Goal: Task Accomplishment & Management: Manage account settings

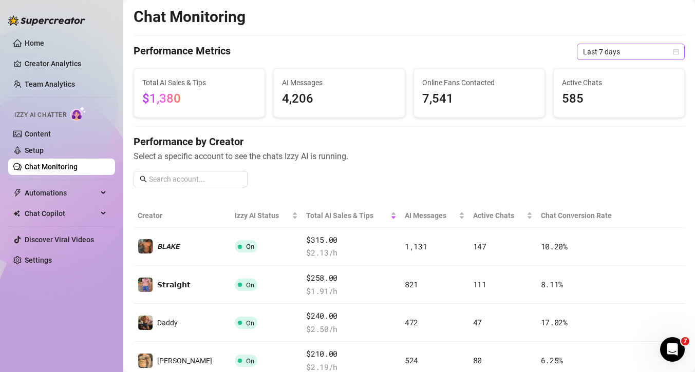
click at [605, 48] on span "Last 7 days" at bounding box center [631, 51] width 96 height 15
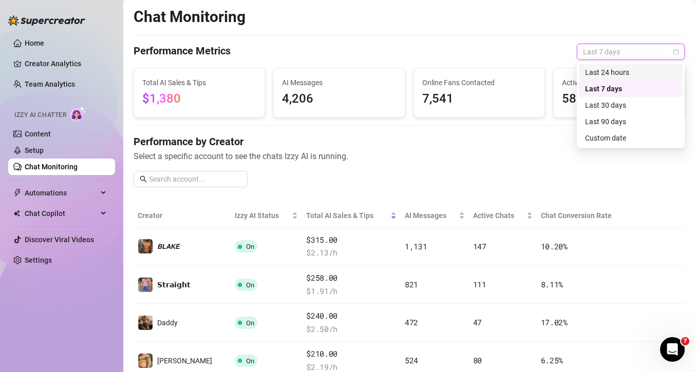
click at [607, 74] on div "Last 24 hours" at bounding box center [630, 72] width 91 height 11
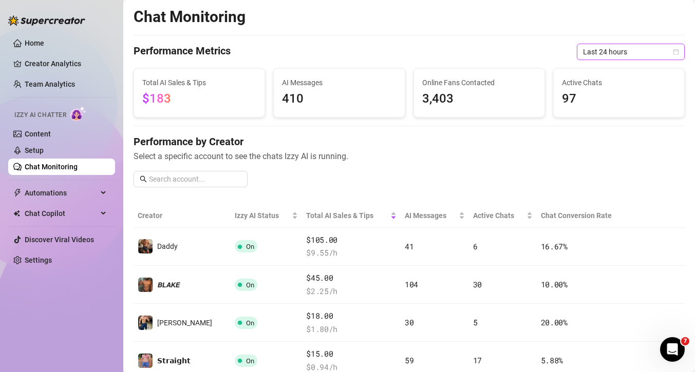
click at [608, 55] on span "Last 24 hours" at bounding box center [631, 51] width 96 height 15
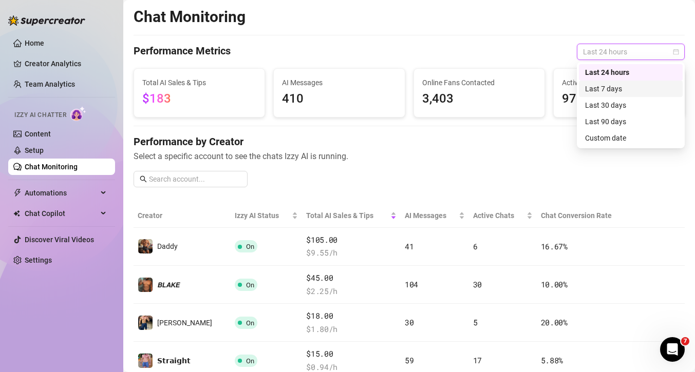
click at [612, 87] on div "Last 7 days" at bounding box center [630, 88] width 91 height 11
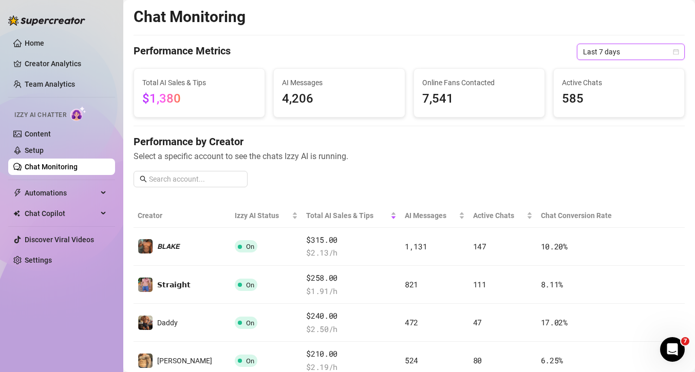
click at [607, 55] on span "Last 7 days" at bounding box center [631, 51] width 96 height 15
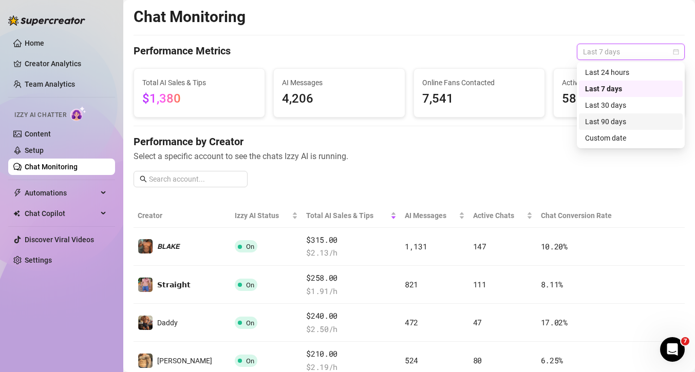
click at [613, 129] on div "Last 90 days" at bounding box center [631, 122] width 104 height 16
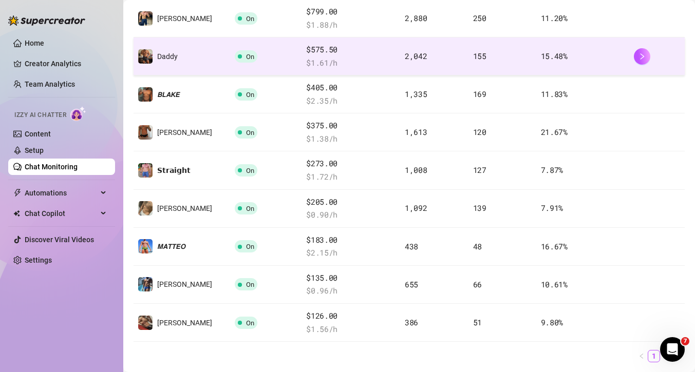
scroll to position [349, 0]
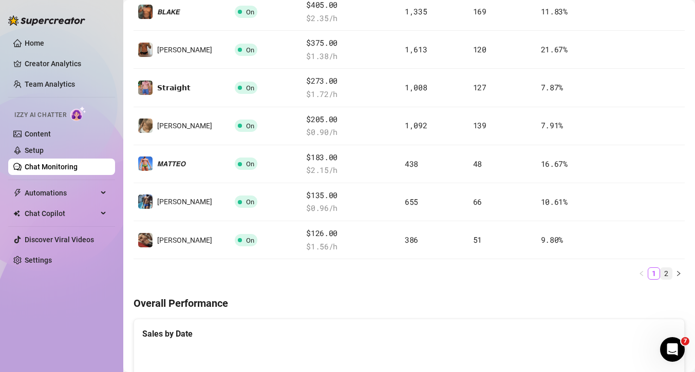
click at [668, 275] on link "2" at bounding box center [666, 273] width 11 height 11
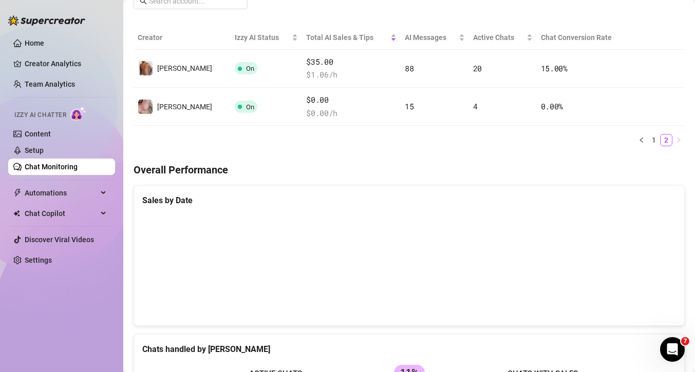
scroll to position [19, 0]
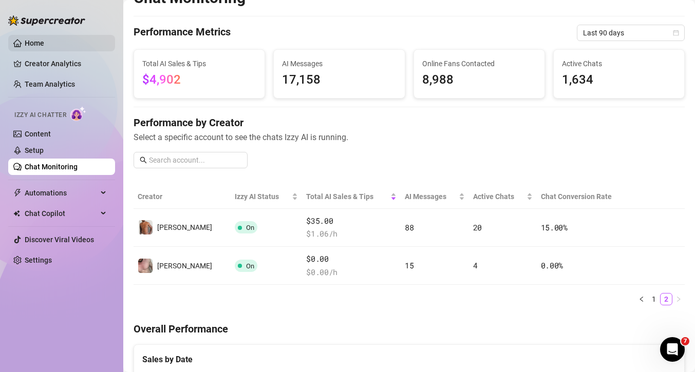
click at [27, 47] on link "Home" at bounding box center [35, 43] width 20 height 8
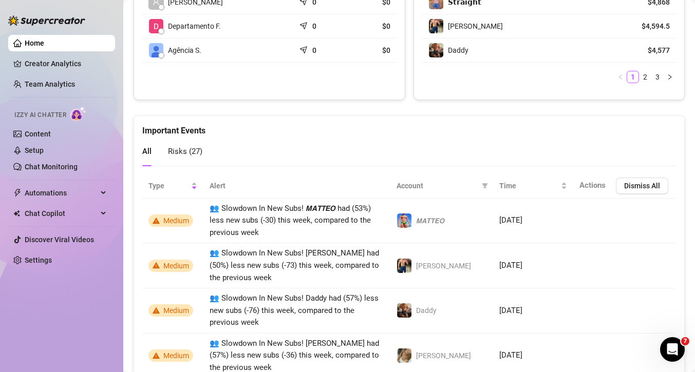
scroll to position [212, 0]
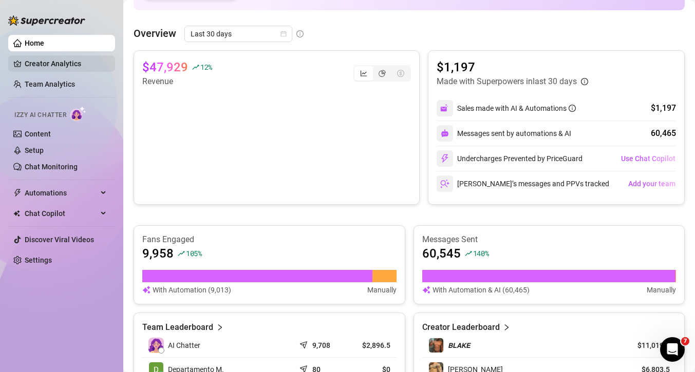
click at [72, 65] on link "Creator Analytics" at bounding box center [66, 63] width 82 height 16
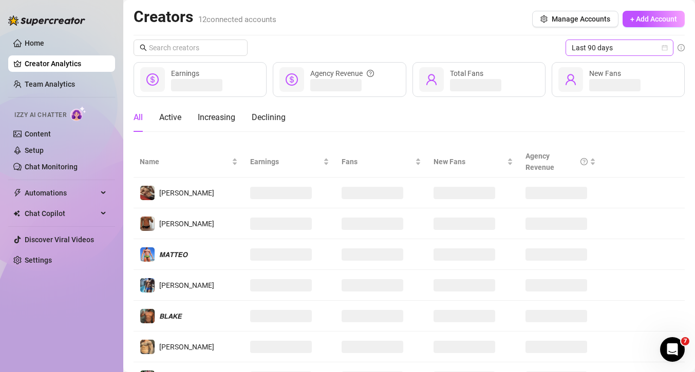
click at [583, 50] on span "Last 90 days" at bounding box center [620, 47] width 96 height 15
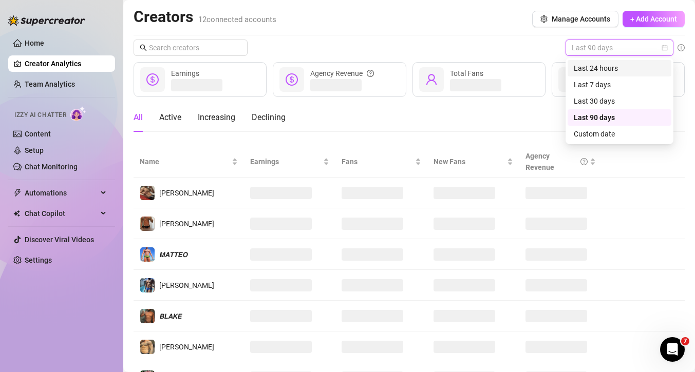
click at [591, 70] on div "Last 24 hours" at bounding box center [619, 68] width 91 height 11
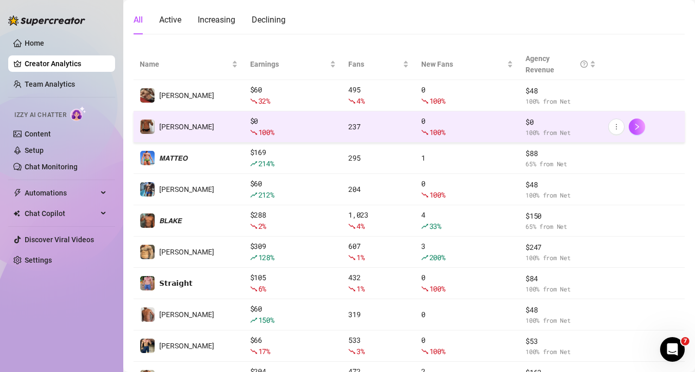
scroll to position [192, 0]
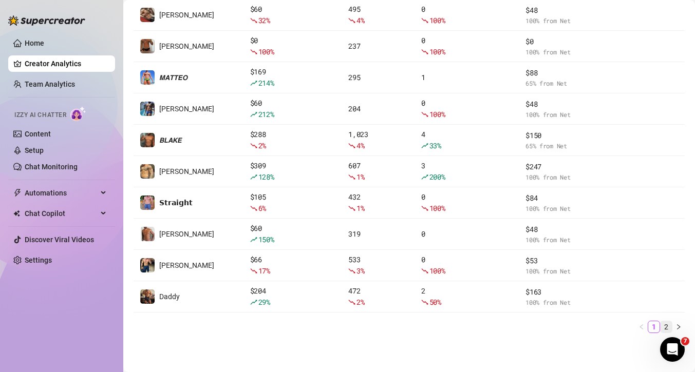
click at [669, 326] on link "2" at bounding box center [666, 327] width 11 height 11
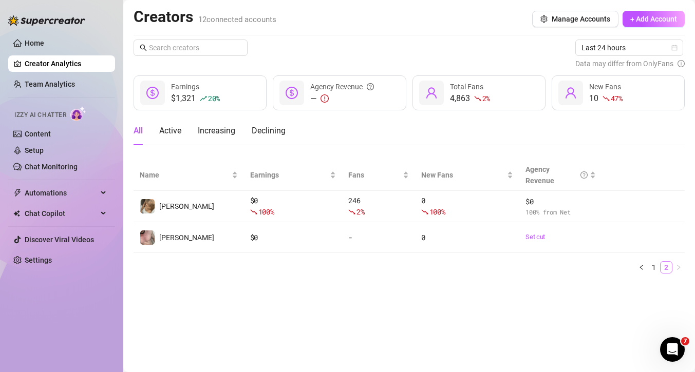
scroll to position [0, 0]
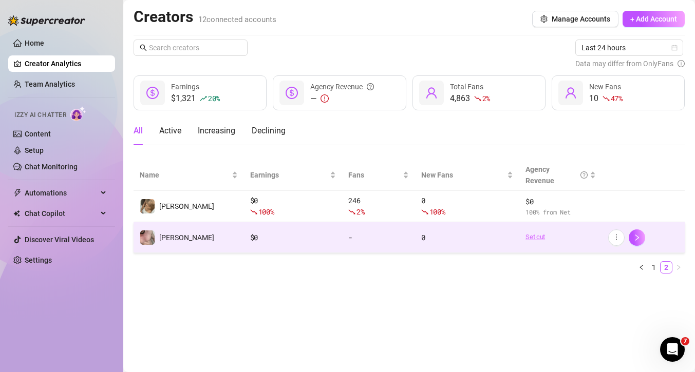
click at [546, 237] on link "Set cut" at bounding box center [561, 237] width 70 height 10
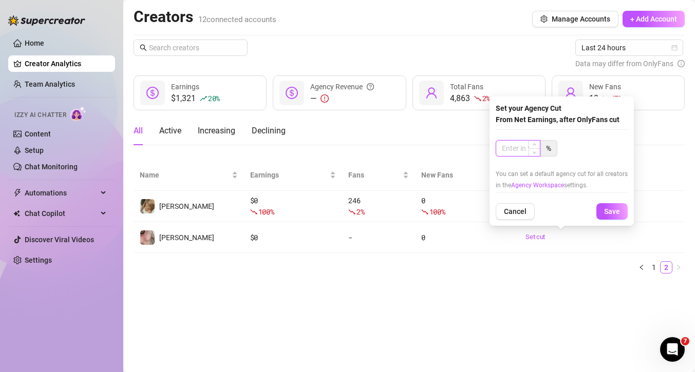
click at [515, 149] on input at bounding box center [518, 148] width 44 height 15
type input "100"
click at [618, 214] on button "Save" at bounding box center [611, 211] width 31 height 16
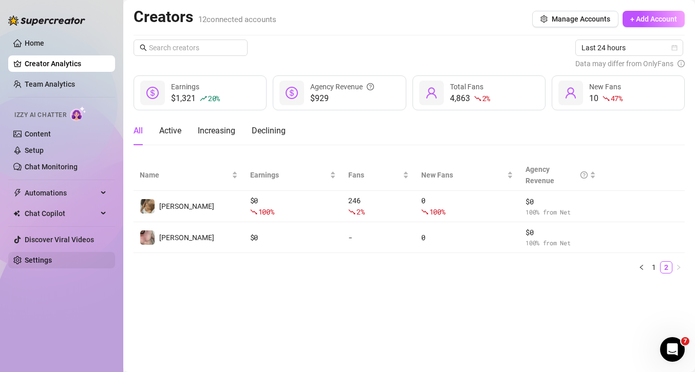
click at [47, 263] on link "Settings" at bounding box center [38, 260] width 27 height 8
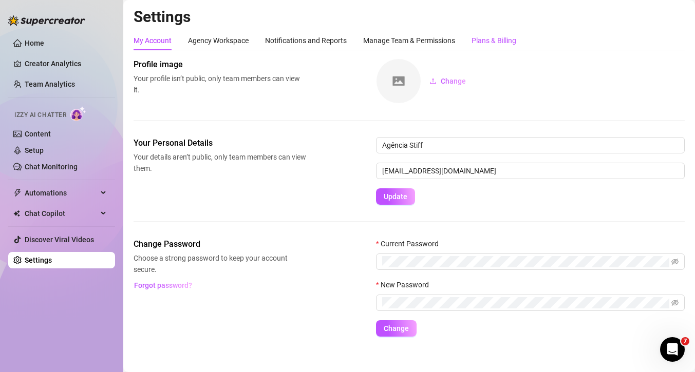
click at [494, 38] on div "Plans & Billing" at bounding box center [494, 40] width 45 height 11
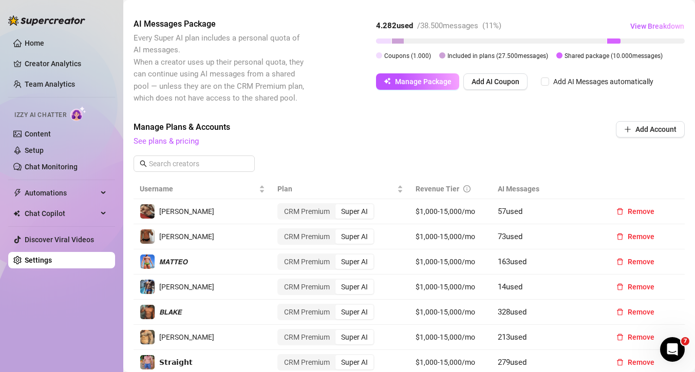
scroll to position [248, 0]
click at [183, 142] on link "See plans & pricing" at bounding box center [166, 140] width 65 height 9
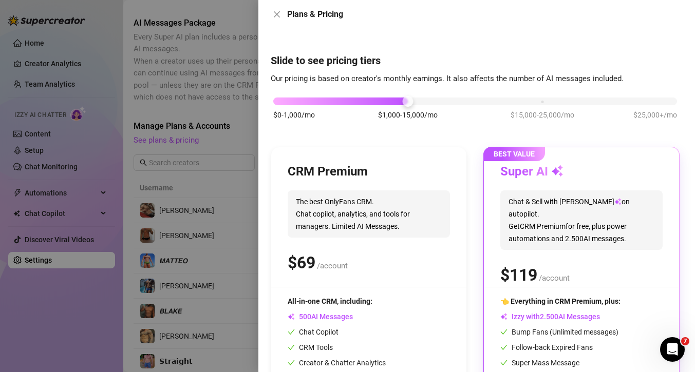
scroll to position [0, 0]
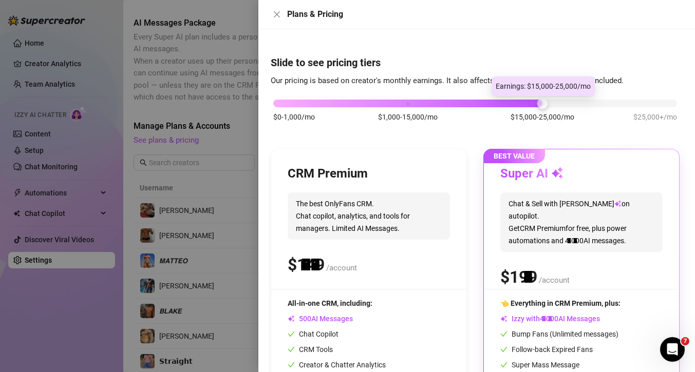
drag, startPoint x: 411, startPoint y: 105, endPoint x: 524, endPoint y: 109, distance: 113.1
click at [524, 110] on div "$0-1,000/mo $1,000-15,000/mo $15,000-25,000/mo $25,000+/mo" at bounding box center [475, 116] width 409 height 58
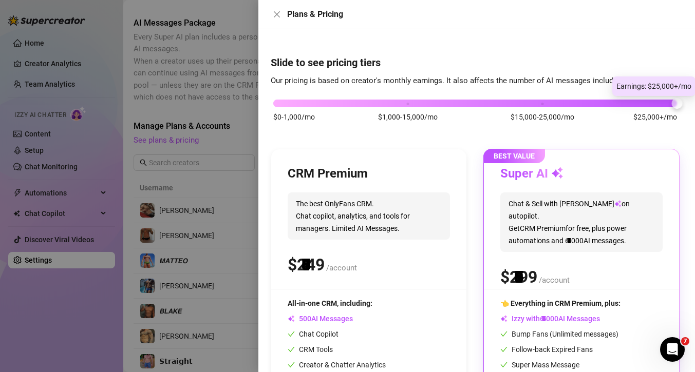
drag, startPoint x: 546, startPoint y: 105, endPoint x: 664, endPoint y: 102, distance: 117.7
click at [664, 102] on div "$0-1,000/mo $1,000-15,000/mo $15,000-25,000/mo $25,000+/mo" at bounding box center [475, 101] width 404 height 6
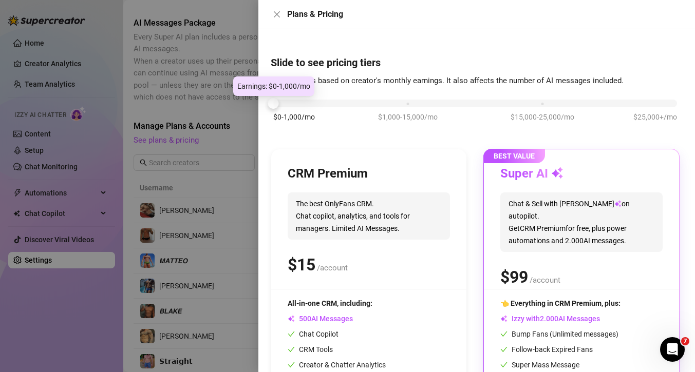
drag, startPoint x: 672, startPoint y: 105, endPoint x: 304, endPoint y: 106, distance: 368.3
click at [304, 104] on div "$0-1,000/mo $1,000-15,000/mo $15,000-25,000/mo $25,000+/mo" at bounding box center [475, 101] width 404 height 6
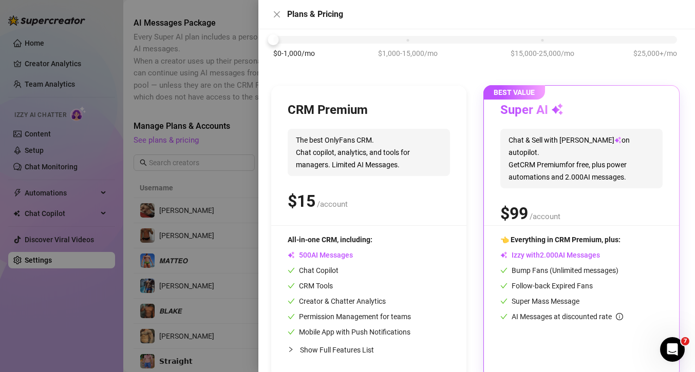
scroll to position [62, 0]
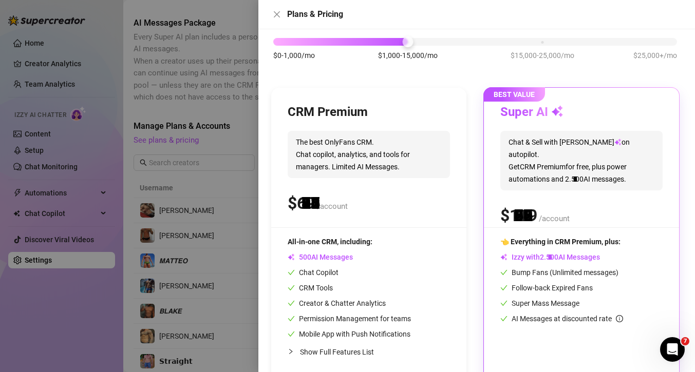
click at [398, 37] on div "$0-1,000/mo $1,000-15,000/mo $15,000-25,000/mo $25,000+/mo" at bounding box center [475, 39] width 404 height 6
click at [376, 48] on div "$0-1,000/mo $1,000-15,000/mo $15,000-25,000/mo $25,000+/mo" at bounding box center [475, 54] width 409 height 58
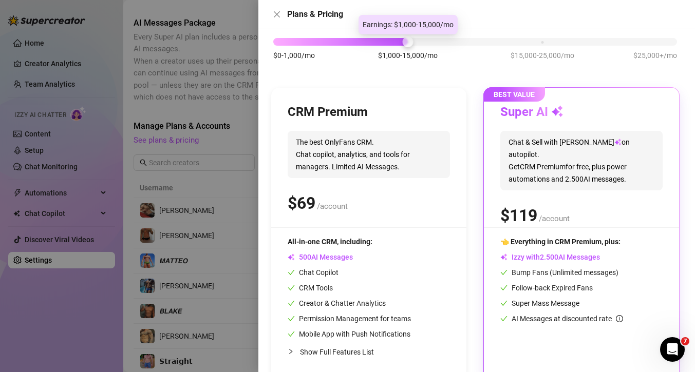
click at [367, 44] on div at bounding box center [340, 42] width 135 height 8
click at [353, 44] on div at bounding box center [340, 42] width 135 height 8
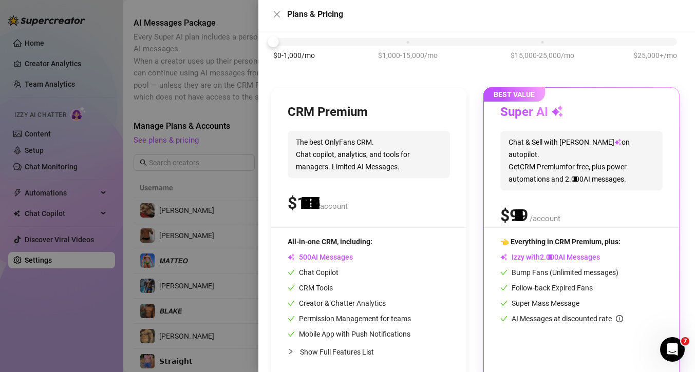
click at [333, 42] on div "$0-1,000/mo $1,000-15,000/mo $15,000-25,000/mo $25,000+/mo" at bounding box center [475, 39] width 404 height 6
click at [232, 114] on div at bounding box center [347, 186] width 695 height 372
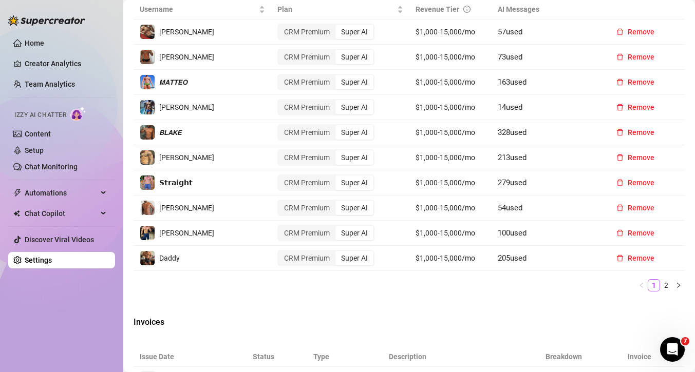
scroll to position [432, 0]
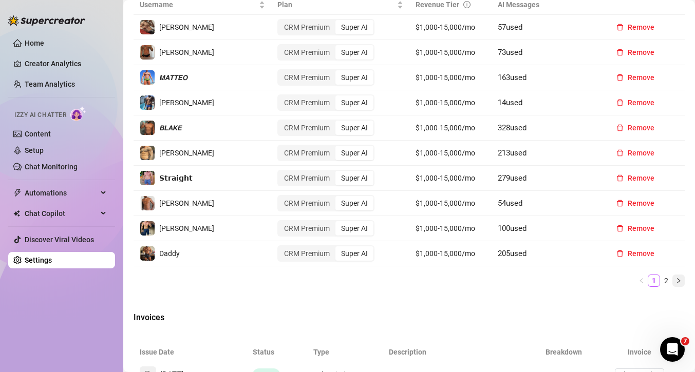
click at [672, 282] on button "button" at bounding box center [678, 281] width 12 height 12
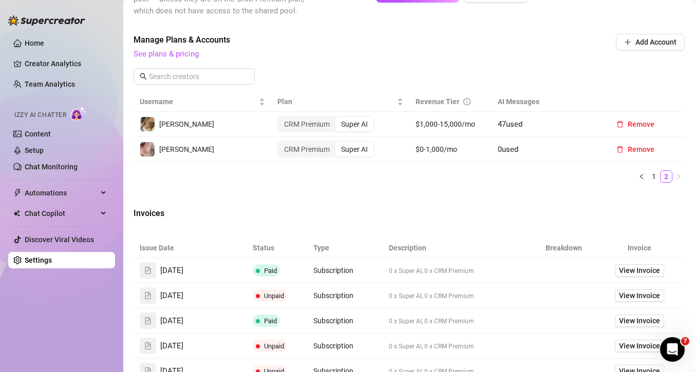
scroll to position [333, 0]
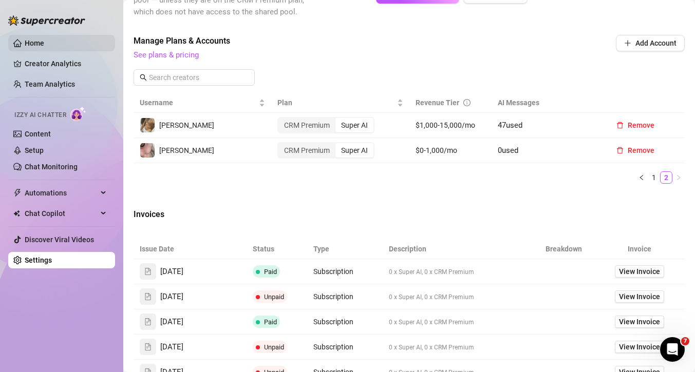
click at [38, 47] on link "Home" at bounding box center [35, 43] width 20 height 8
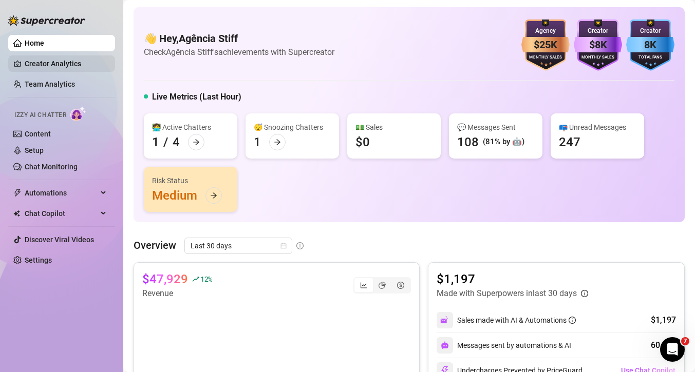
click at [34, 65] on link "Creator Analytics" at bounding box center [66, 63] width 82 height 16
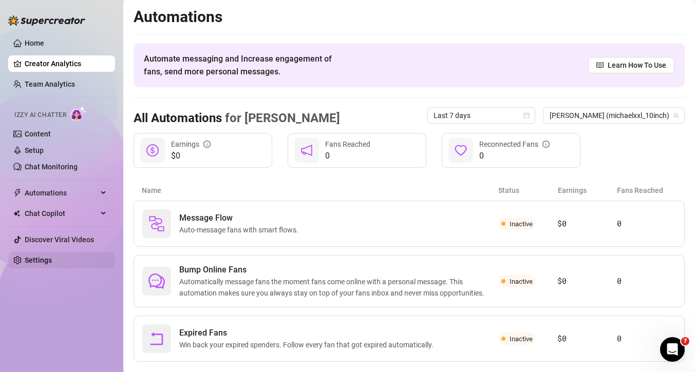
click at [29, 263] on link "Settings" at bounding box center [38, 260] width 27 height 8
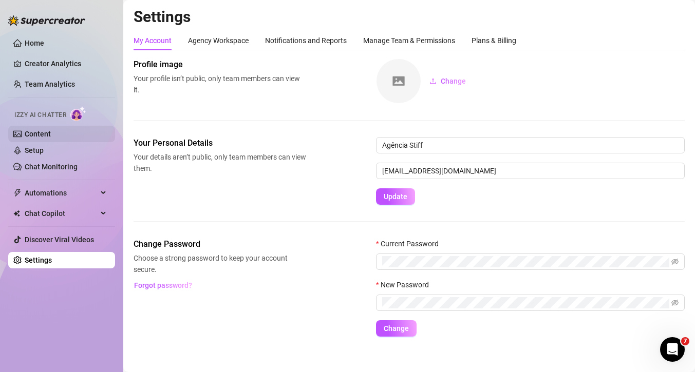
click at [36, 133] on link "Content" at bounding box center [38, 134] width 26 height 8
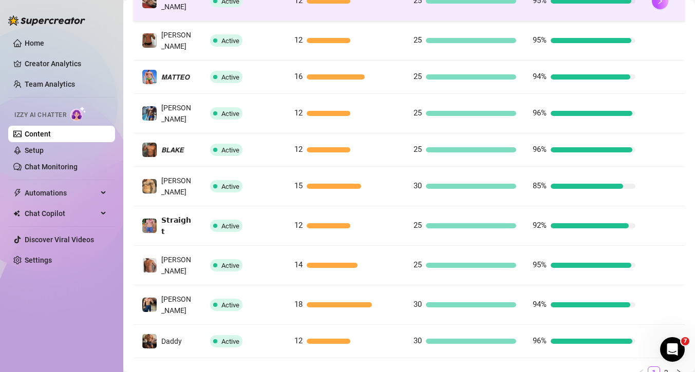
scroll to position [264, 0]
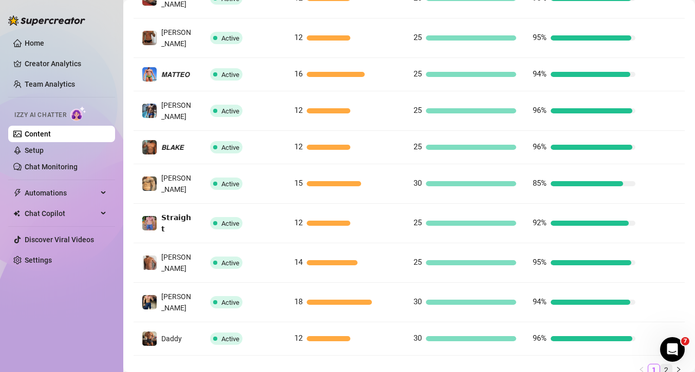
click at [668, 365] on link "2" at bounding box center [666, 370] width 11 height 11
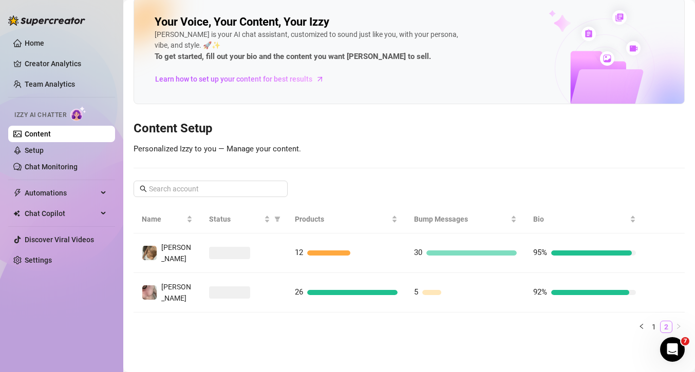
scroll to position [0, 0]
